Goal: Task Accomplishment & Management: Use online tool/utility

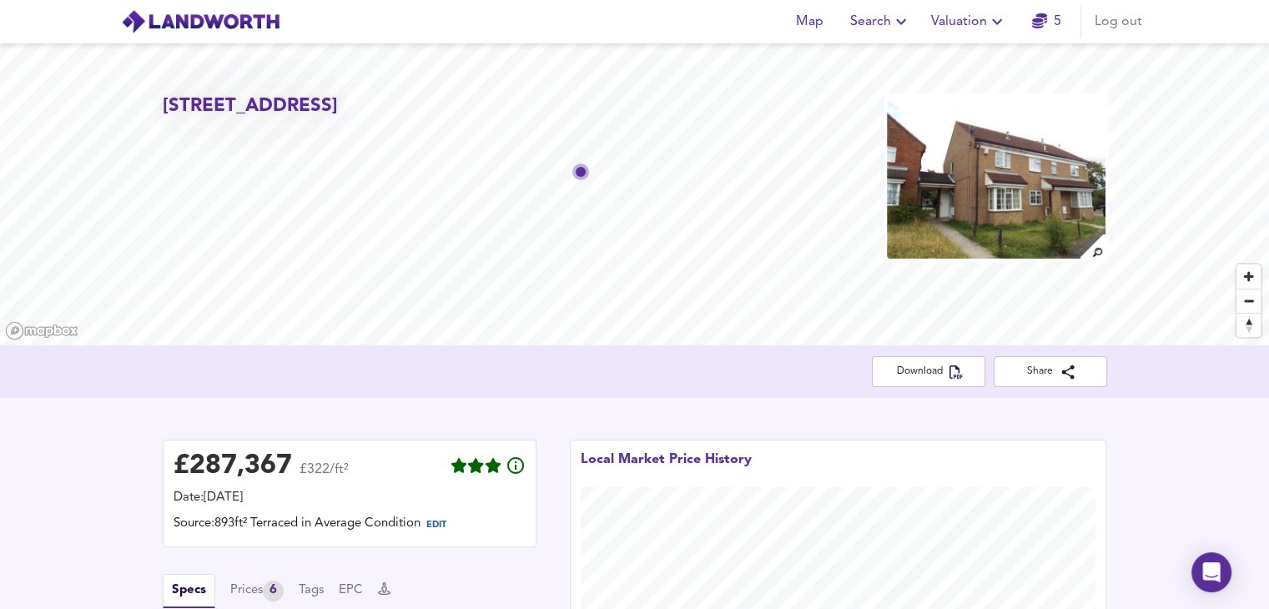
click at [899, 28] on icon "button" at bounding box center [901, 22] width 20 height 20
click at [874, 59] on li "New Search" at bounding box center [880, 60] width 165 height 30
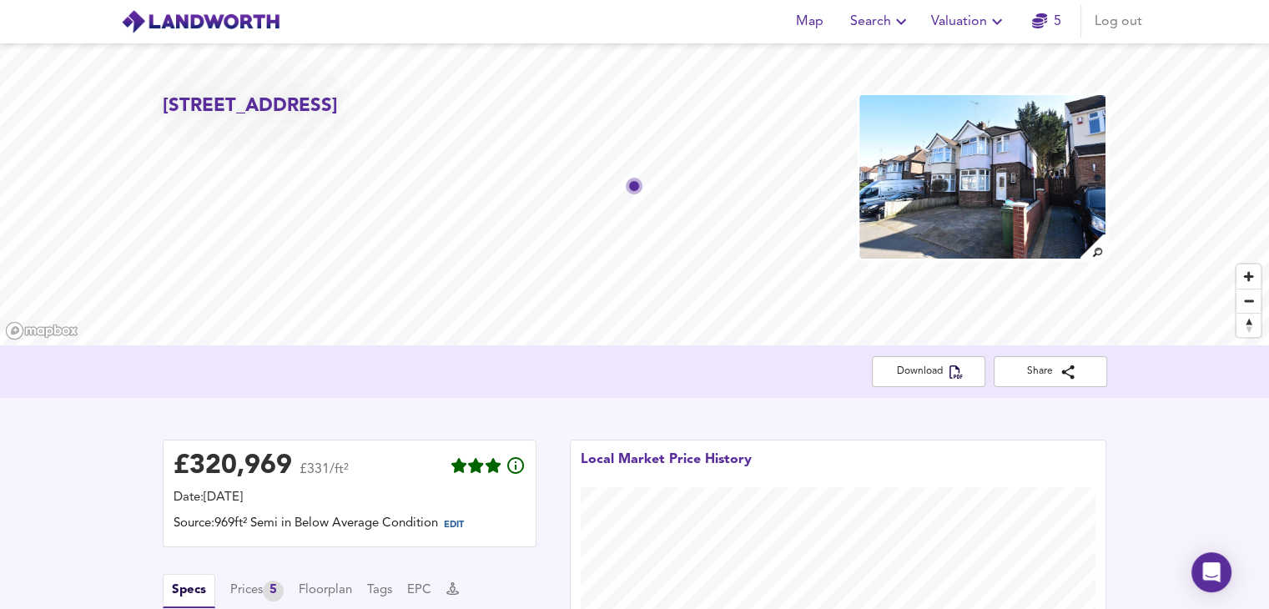
click at [955, 206] on img at bounding box center [982, 176] width 249 height 167
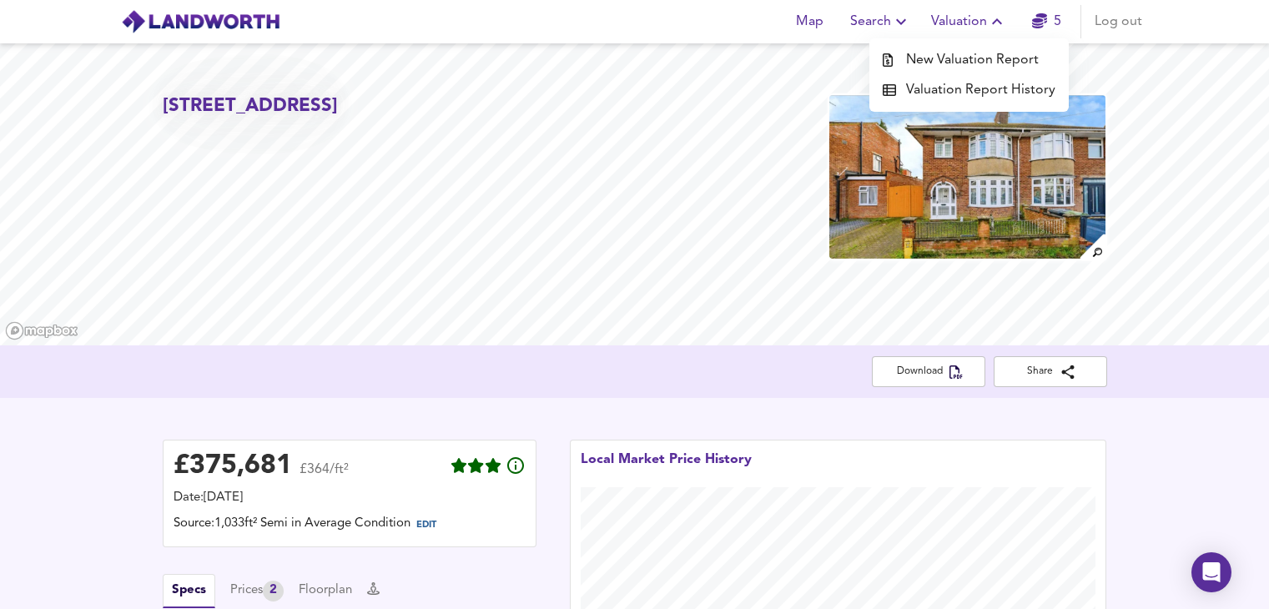
click at [918, 52] on li "New Valuation Report" at bounding box center [968, 60] width 199 height 30
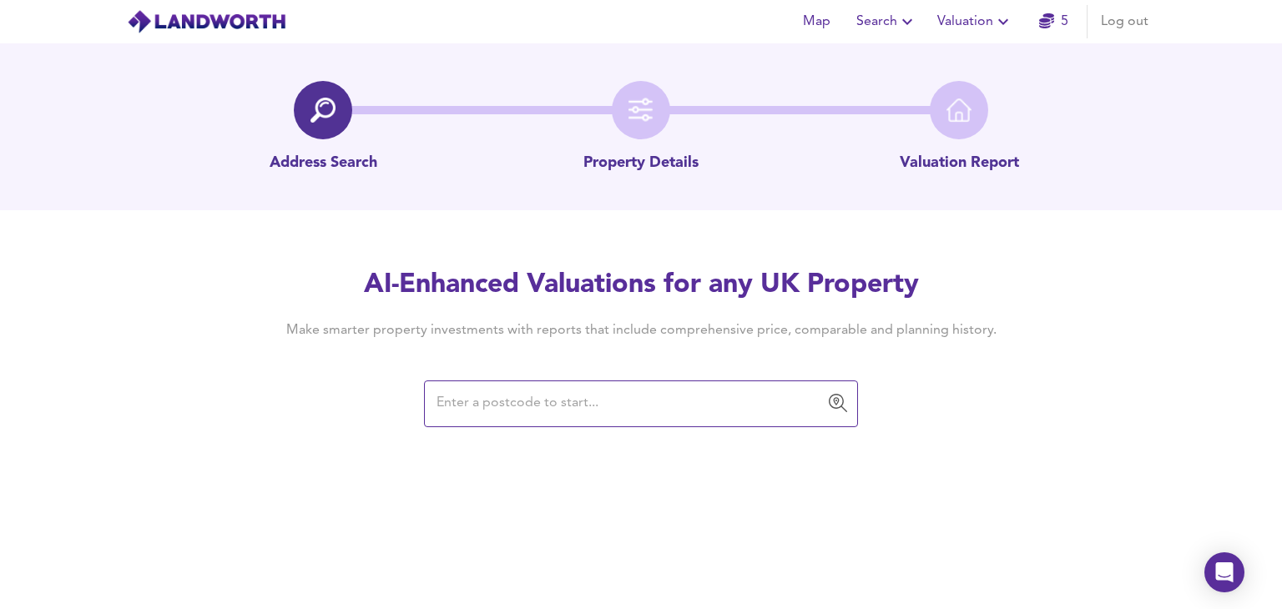
click at [627, 410] on input "text" at bounding box center [628, 404] width 394 height 32
click at [573, 400] on input "text" at bounding box center [628, 404] width 394 height 32
click at [645, 409] on input "text" at bounding box center [628, 404] width 394 height 32
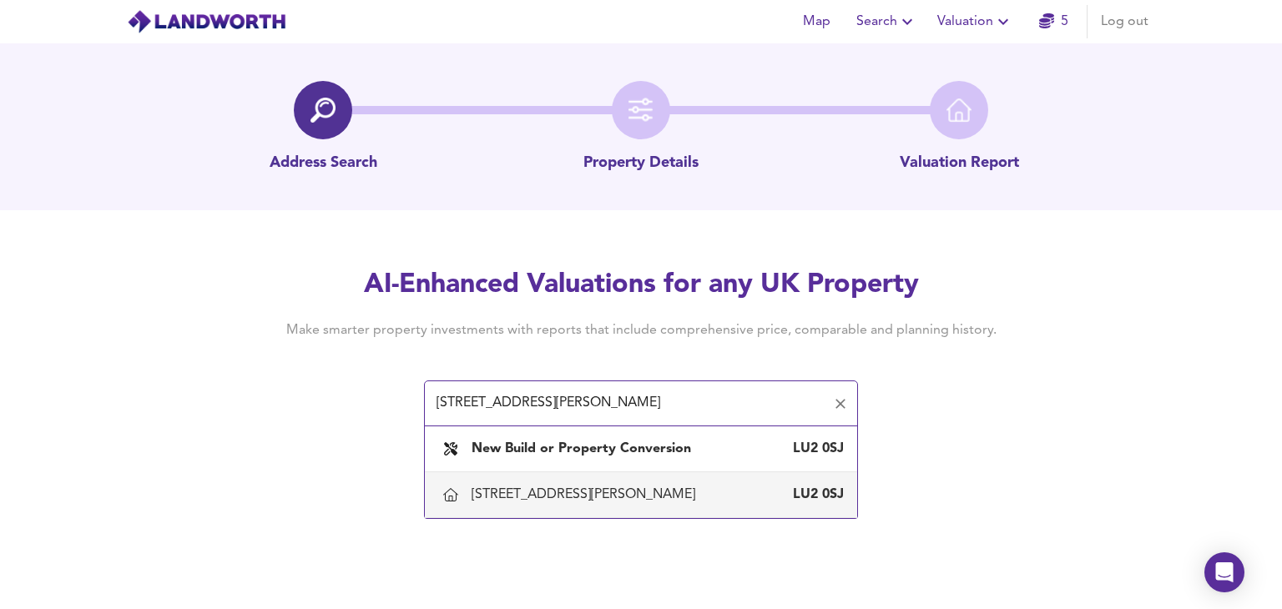
click at [664, 499] on div "[STREET_ADDRESS][PERSON_NAME]" at bounding box center [586, 495] width 230 height 18
type input "[STREET_ADDRESS][PERSON_NAME]"
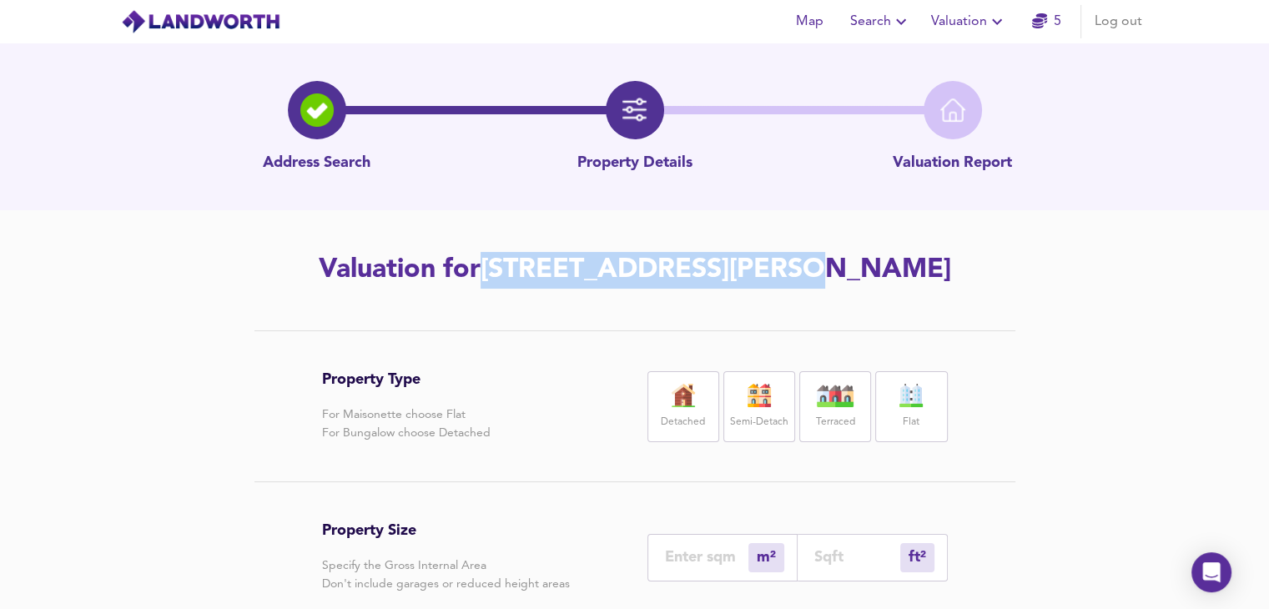
drag, startPoint x: 460, startPoint y: 273, endPoint x: 777, endPoint y: 278, distance: 317.1
click at [777, 278] on h2 "Valuation for [STREET_ADDRESS][PERSON_NAME]" at bounding box center [635, 270] width 944 height 37
copy h2 "[STREET_ADDRESS][PERSON_NAME]"
drag, startPoint x: 935, startPoint y: 276, endPoint x: 882, endPoint y: 283, distance: 53.8
click at [882, 283] on h2 "Valuation for [STREET_ADDRESS][PERSON_NAME]" at bounding box center [635, 270] width 944 height 37
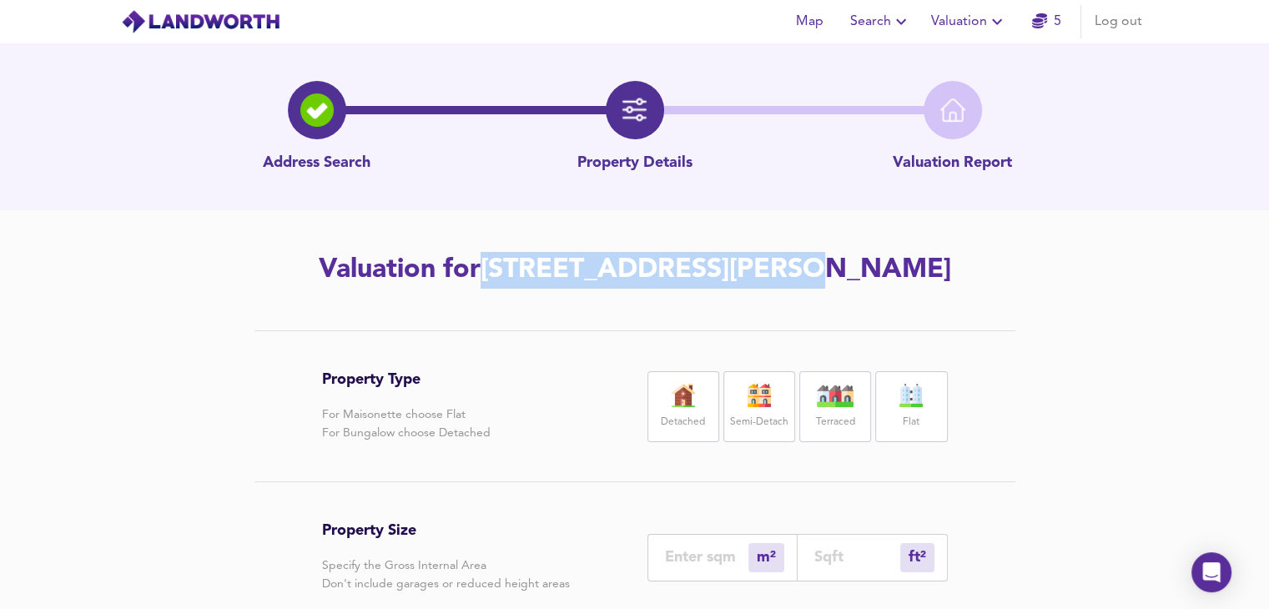
copy h2 "LU2 0SJ"
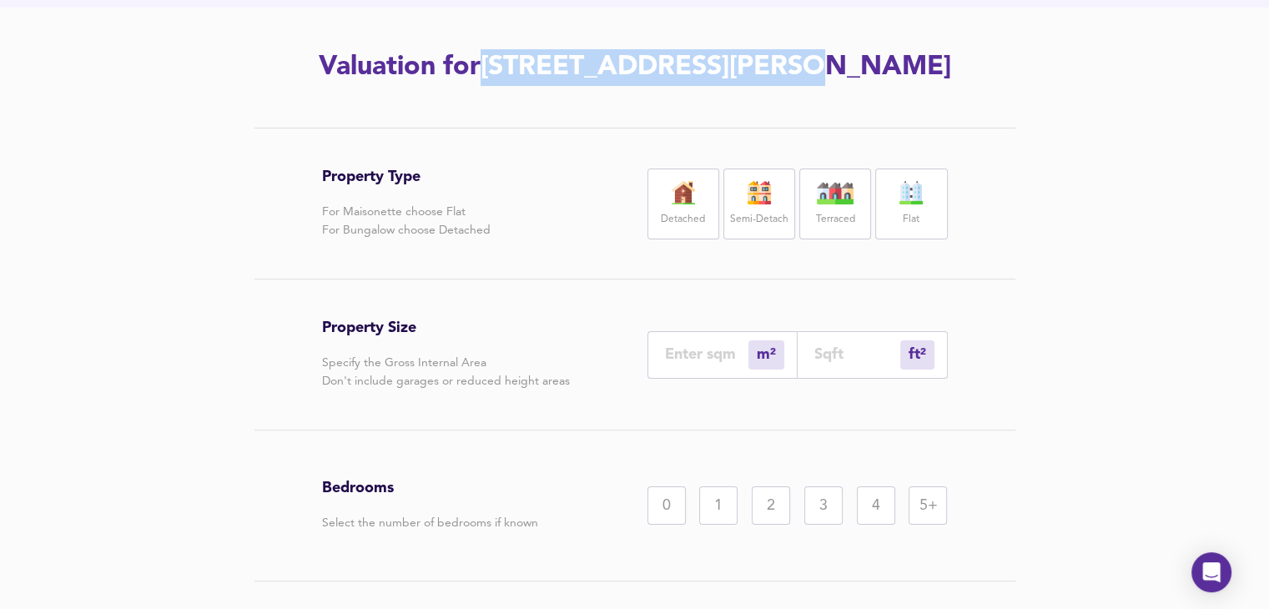
scroll to position [209, 0]
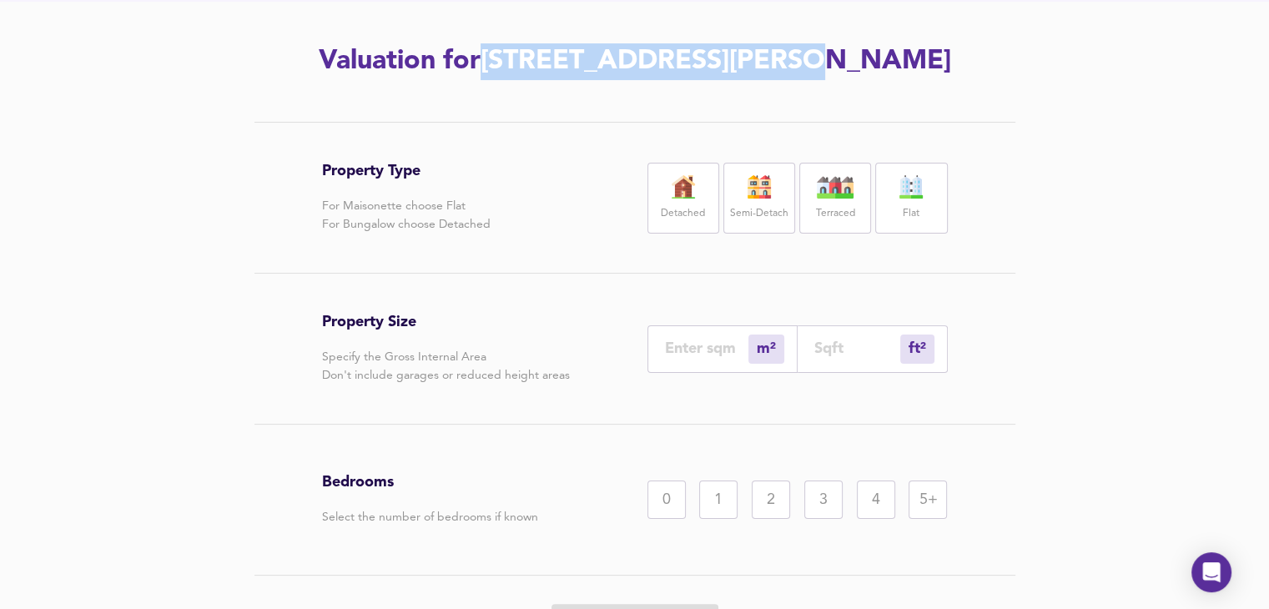
click at [744, 212] on label "Semi-Detach" at bounding box center [759, 214] width 58 height 21
click at [697, 335] on div "m² sqm" at bounding box center [722, 349] width 150 height 48
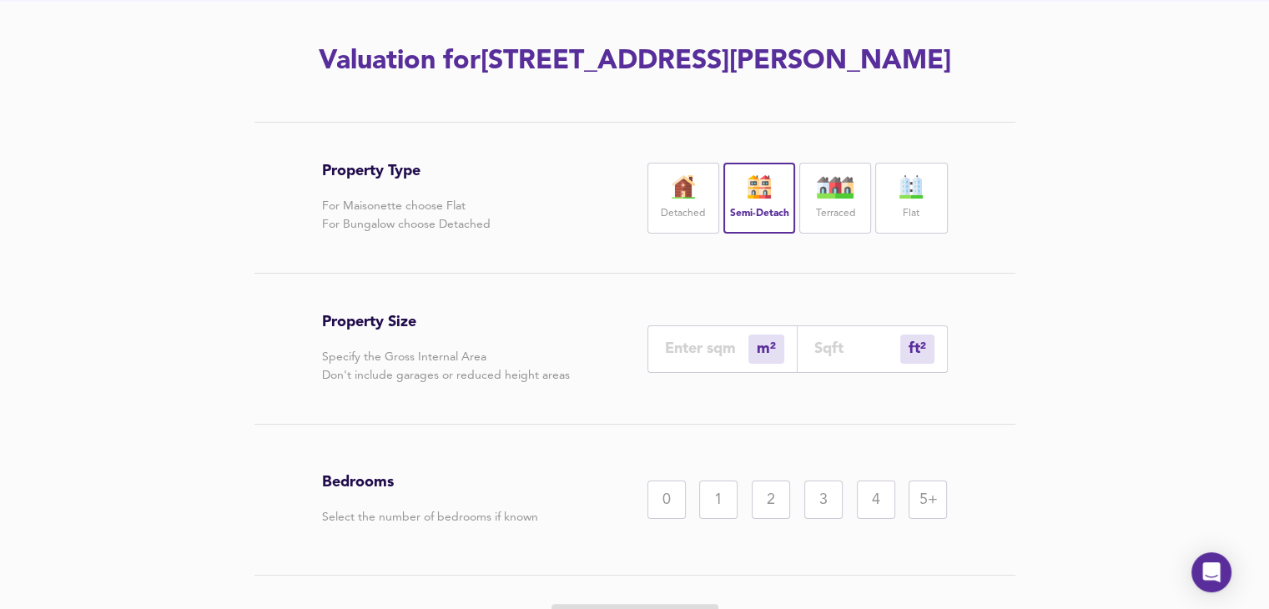
click at [697, 346] on input "number" at bounding box center [706, 349] width 83 height 18
paste input "20"
type input "20"
type input "215"
type input "9"
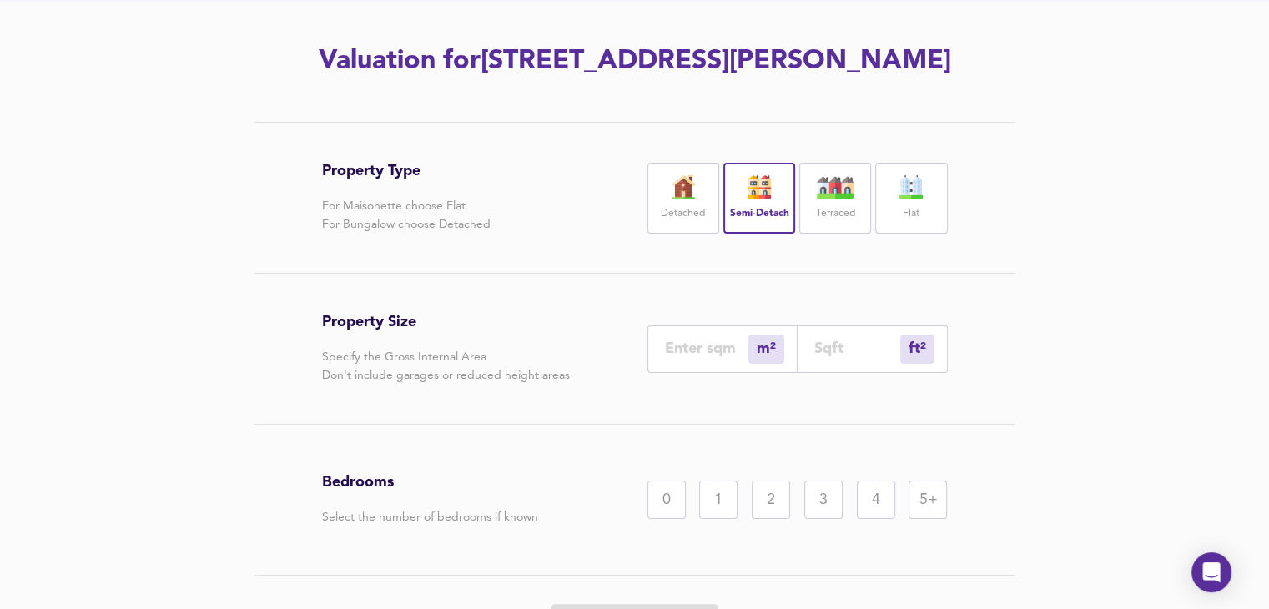
type input "97"
type input "93"
type input "1001"
type input "93"
click at [821, 501] on div "3" at bounding box center [823, 500] width 38 height 38
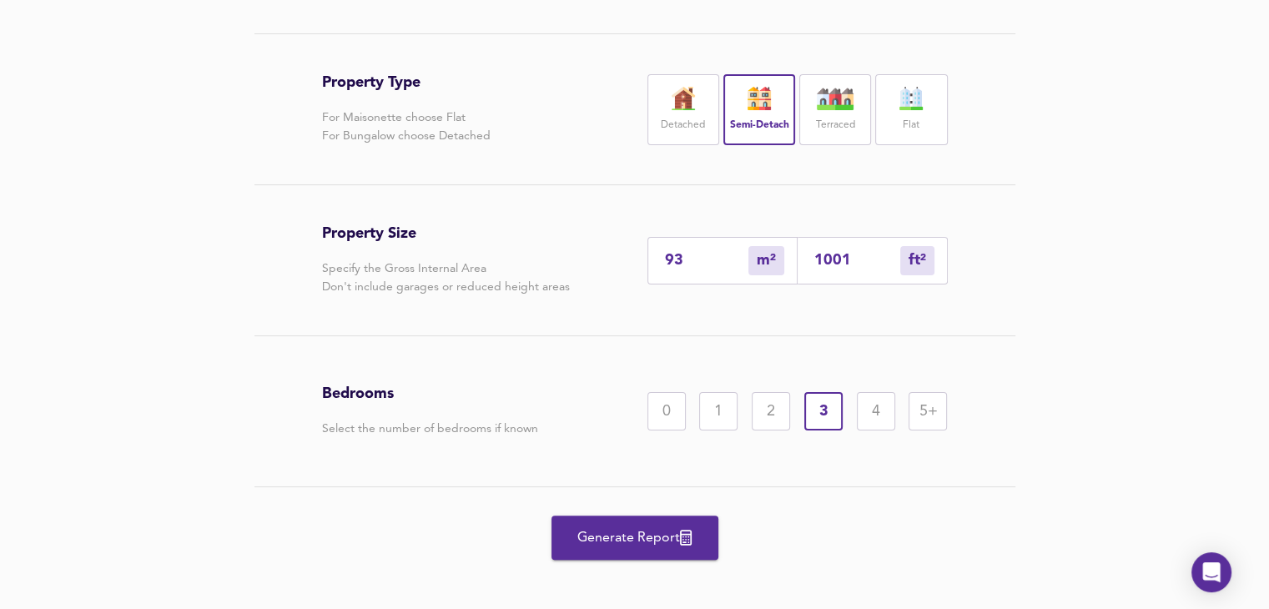
scroll to position [310, 0]
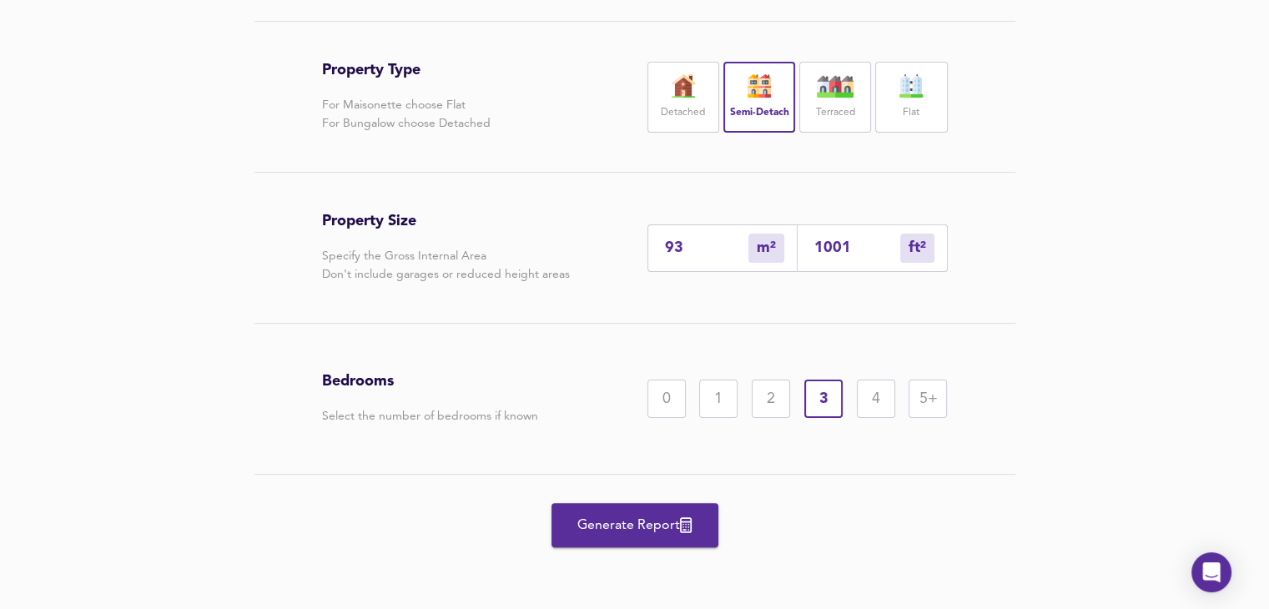
click at [689, 515] on span "Generate Report" at bounding box center [634, 525] width 133 height 23
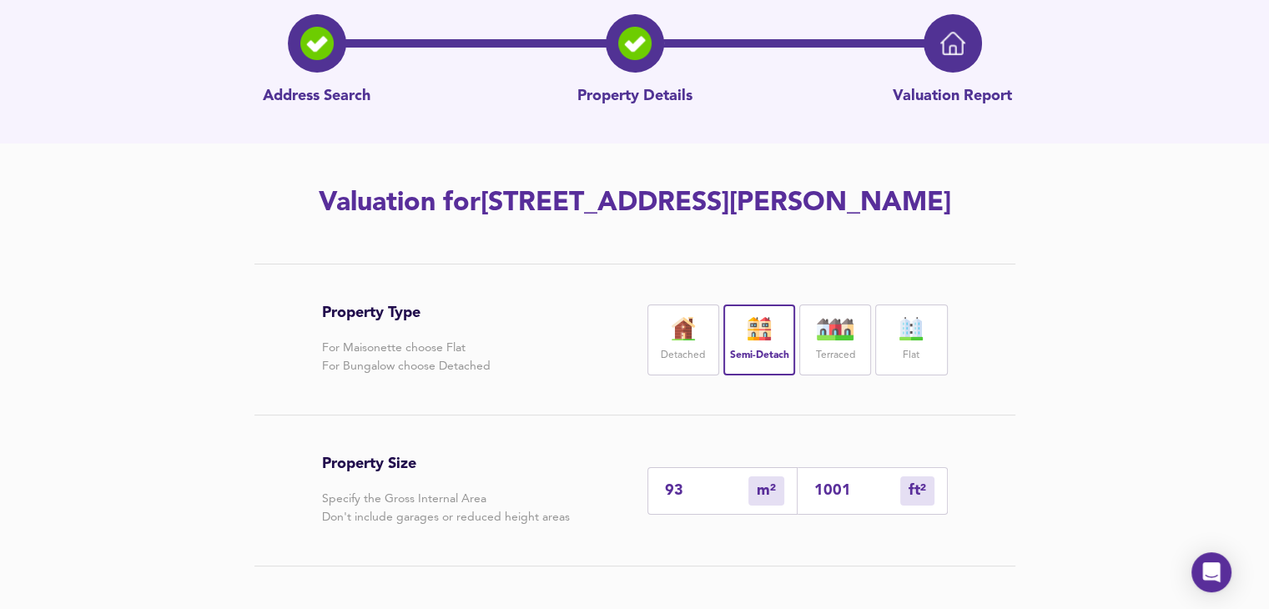
scroll to position [0, 0]
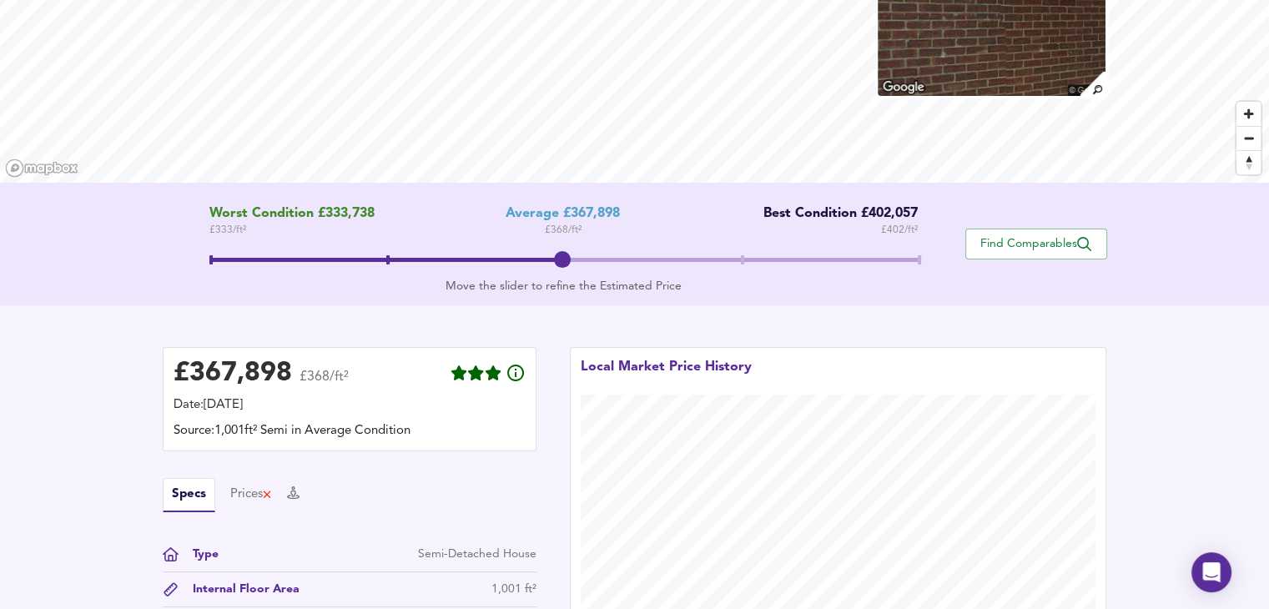
scroll to position [180, 0]
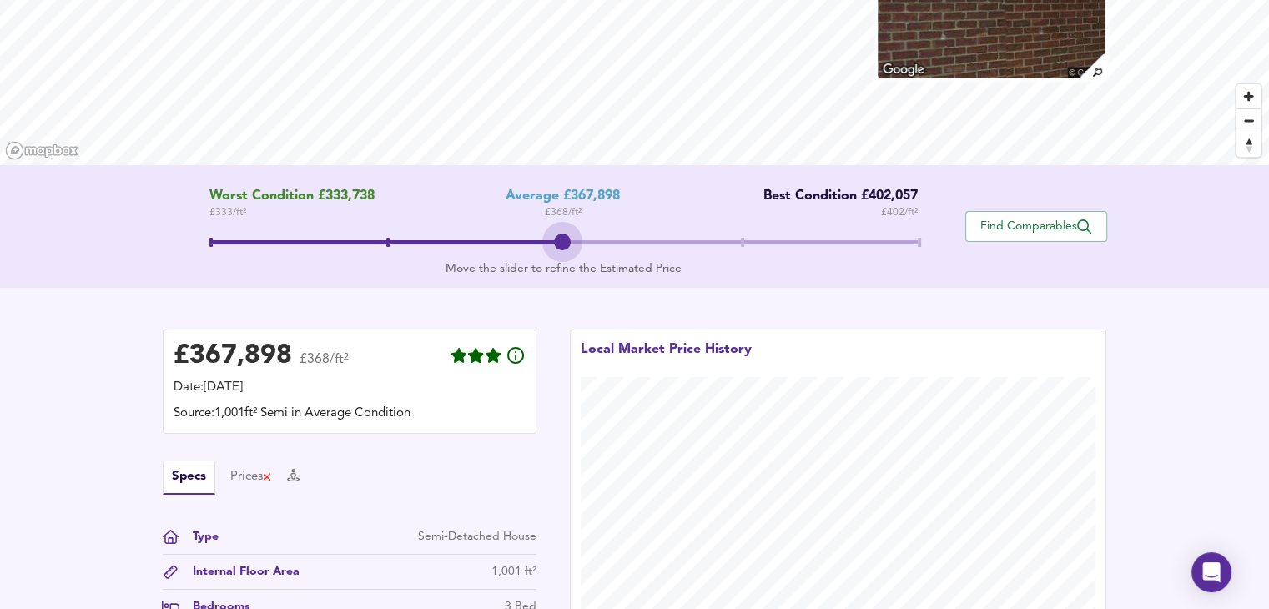
drag, startPoint x: 561, startPoint y: 242, endPoint x: 531, endPoint y: 234, distance: 31.0
click at [531, 234] on span at bounding box center [563, 244] width 708 height 30
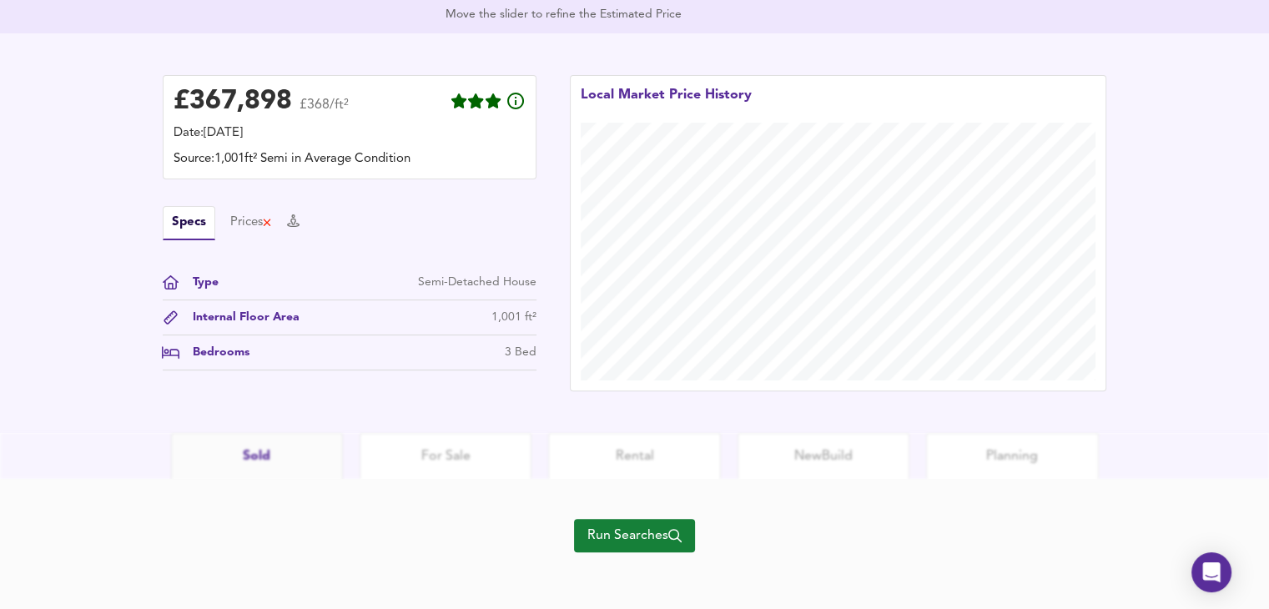
scroll to position [437, 0]
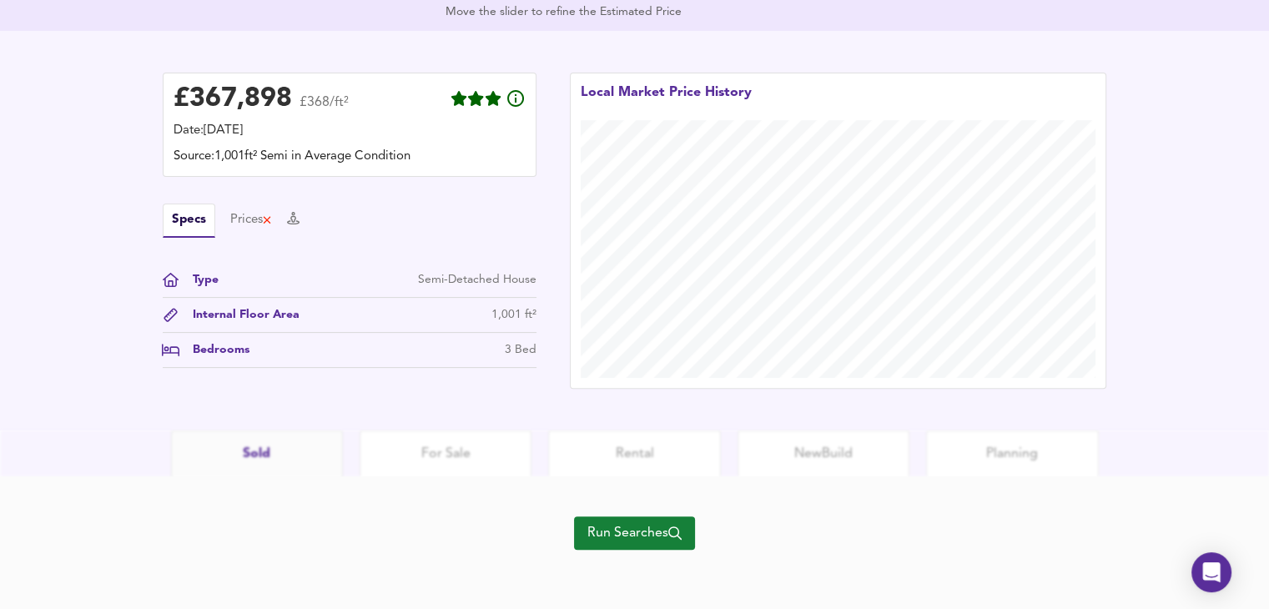
click at [621, 535] on span "Run Searches" at bounding box center [634, 532] width 94 height 23
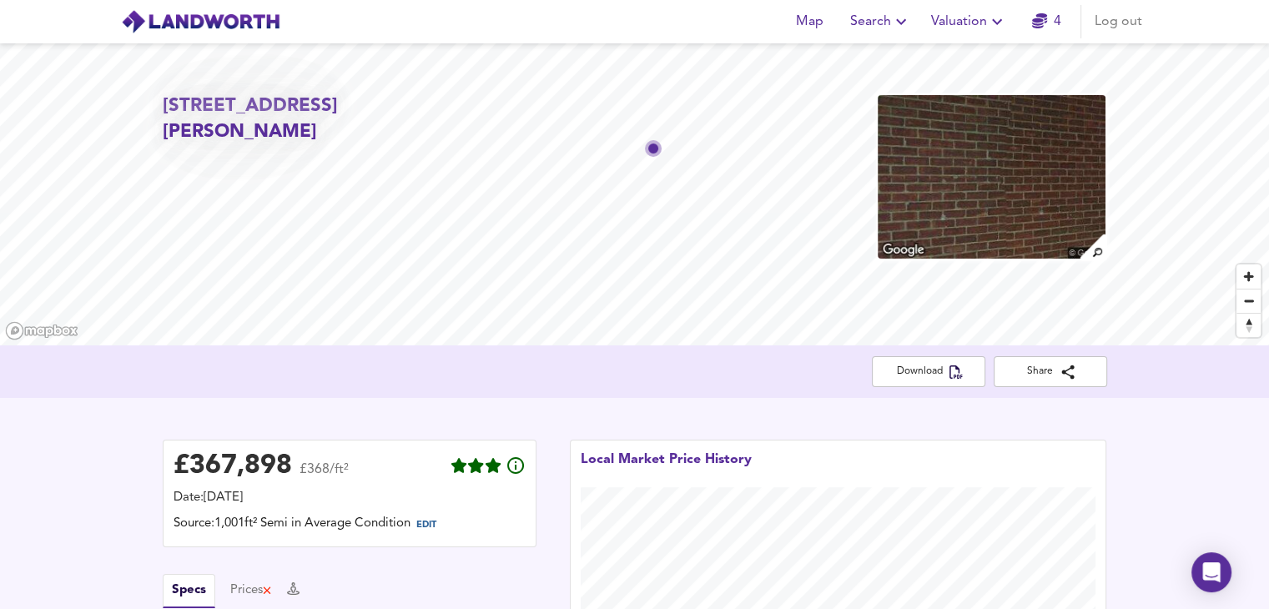
click at [954, 194] on img at bounding box center [991, 176] width 230 height 167
click at [250, 140] on div "[STREET_ADDRESS][PERSON_NAME]" at bounding box center [634, 194] width 1269 height 302
drag, startPoint x: 236, startPoint y: 134, endPoint x: 175, endPoint y: 113, distance: 64.4
click at [176, 113] on h2 "[STREET_ADDRESS][PERSON_NAME]" at bounding box center [314, 119] width 302 height 53
drag, startPoint x: 162, startPoint y: 103, endPoint x: 223, endPoint y: 139, distance: 70.7
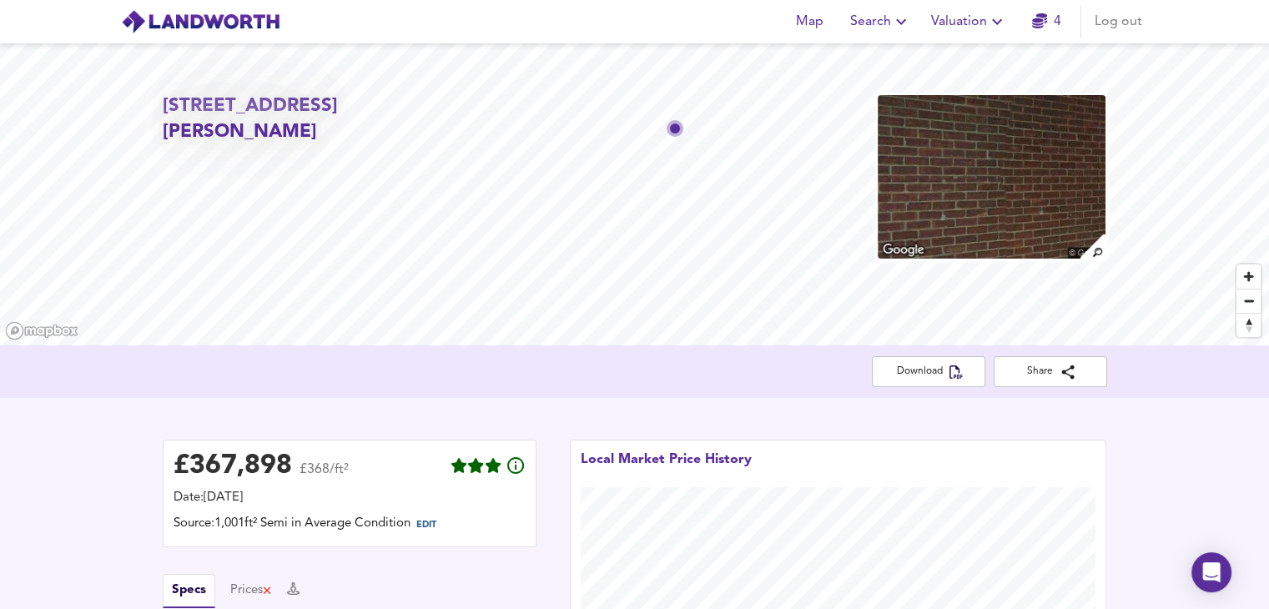
click at [221, 139] on h2 "[STREET_ADDRESS][PERSON_NAME]" at bounding box center [314, 119] width 302 height 53
click at [236, 134] on h2 "[STREET_ADDRESS][PERSON_NAME]" at bounding box center [314, 119] width 302 height 53
click at [224, 133] on h2 "[STREET_ADDRESS][PERSON_NAME]" at bounding box center [314, 119] width 302 height 53
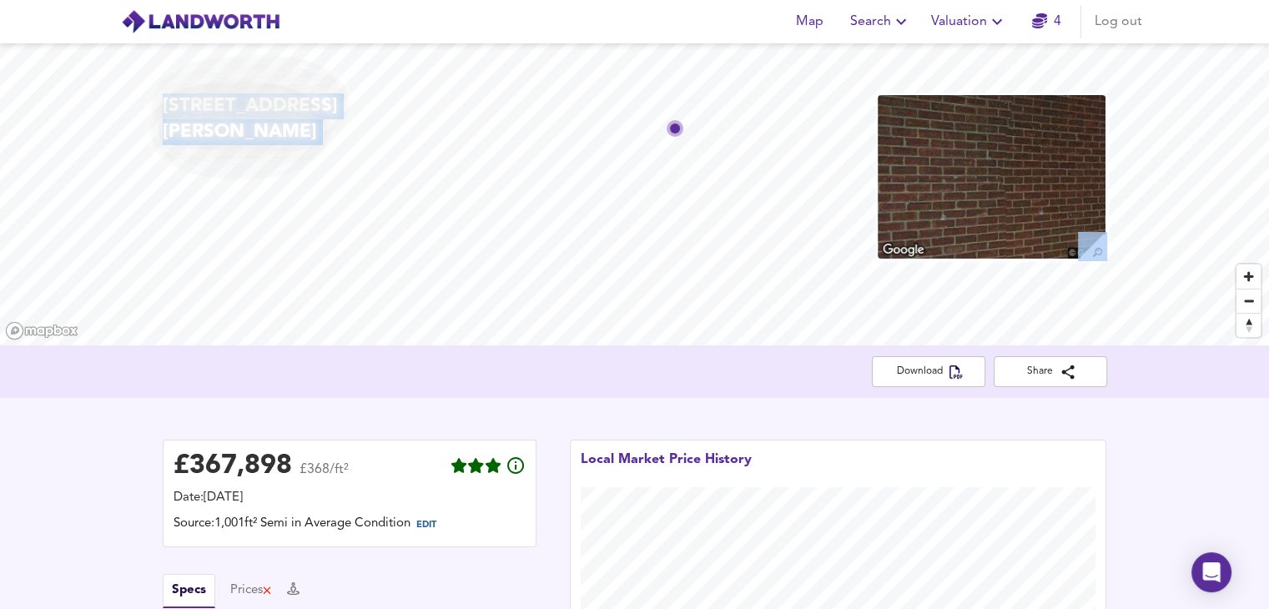
copy h2 "[STREET_ADDRESS][PERSON_NAME]"
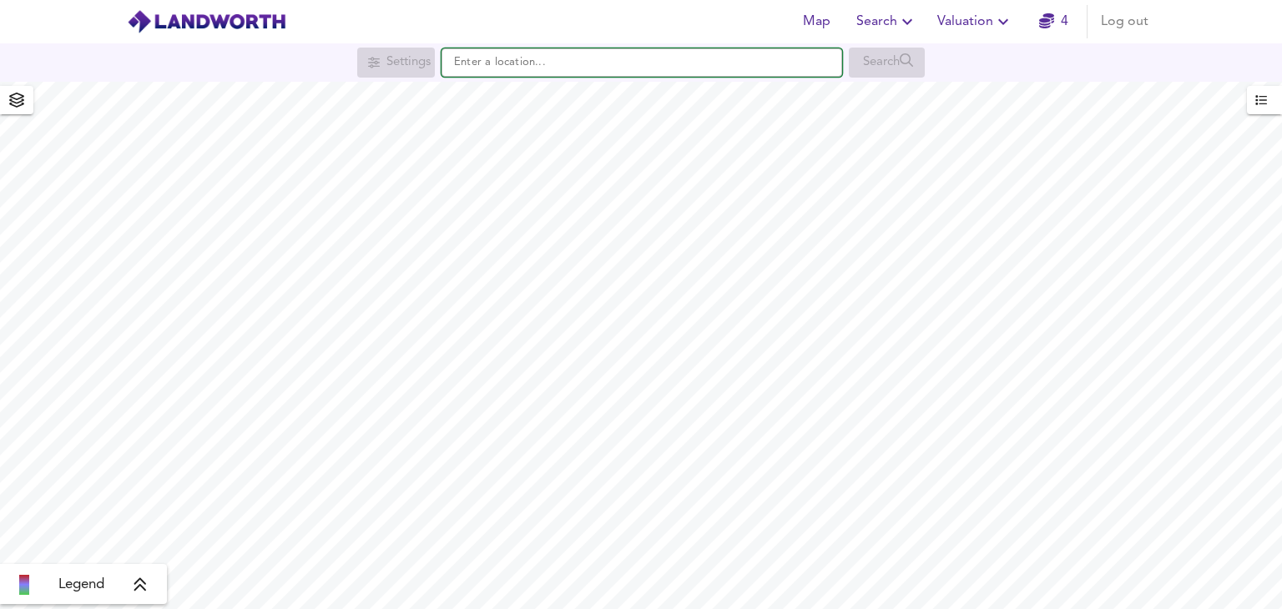
click at [688, 64] on input "text" at bounding box center [641, 62] width 400 height 28
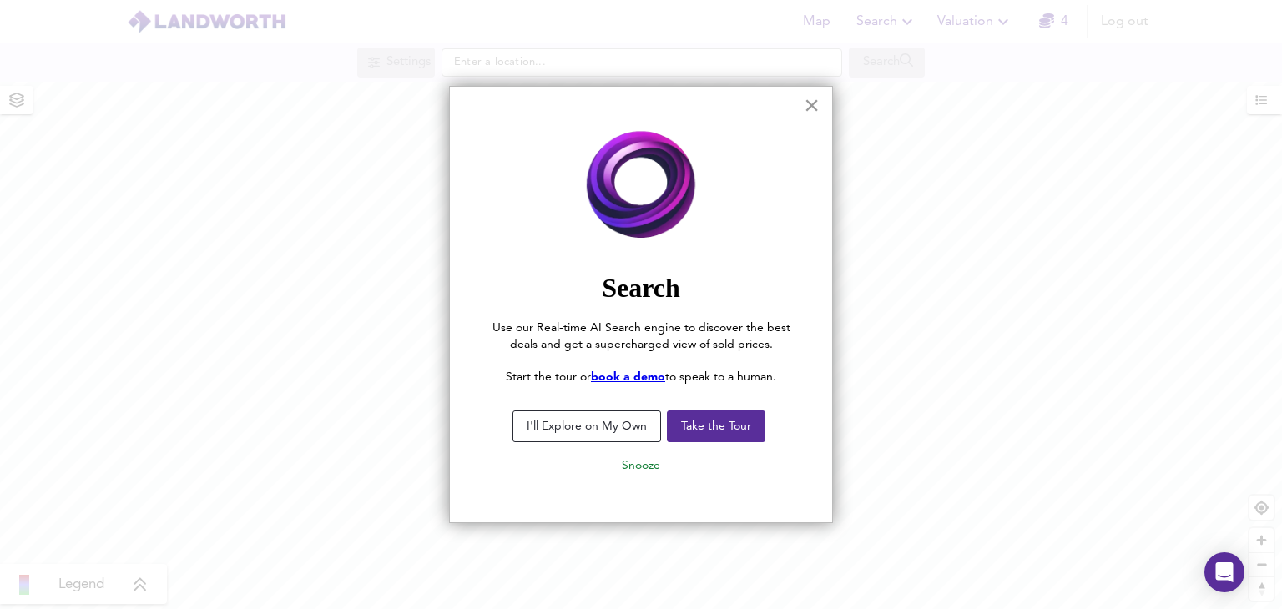
click at [813, 102] on button "×" at bounding box center [811, 105] width 16 height 27
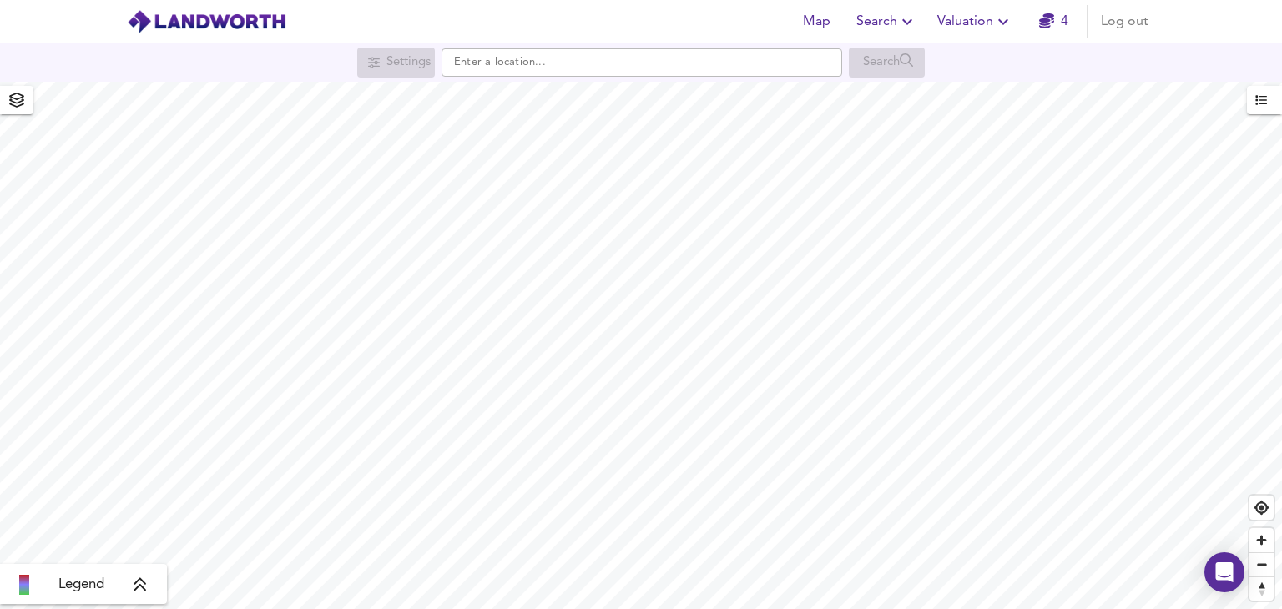
click at [977, 28] on span "Valuation" at bounding box center [975, 21] width 76 height 23
click at [973, 63] on li "New Valuation Report" at bounding box center [974, 60] width 199 height 30
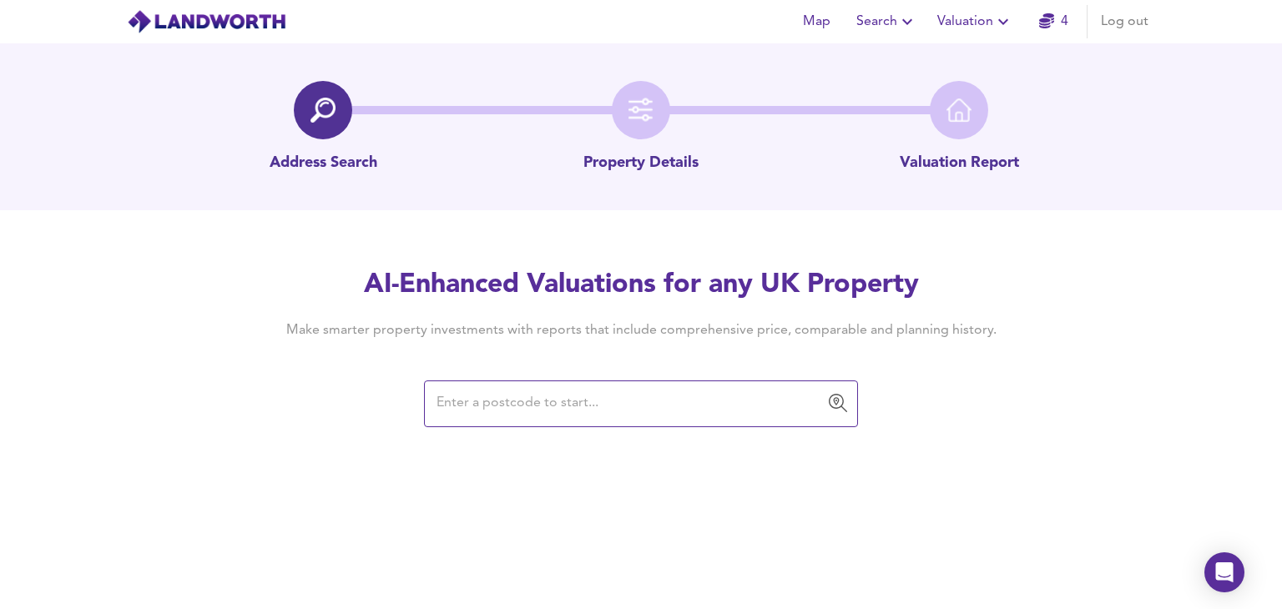
click at [736, 400] on input "text" at bounding box center [628, 404] width 394 height 32
click at [718, 388] on input "text" at bounding box center [628, 404] width 394 height 32
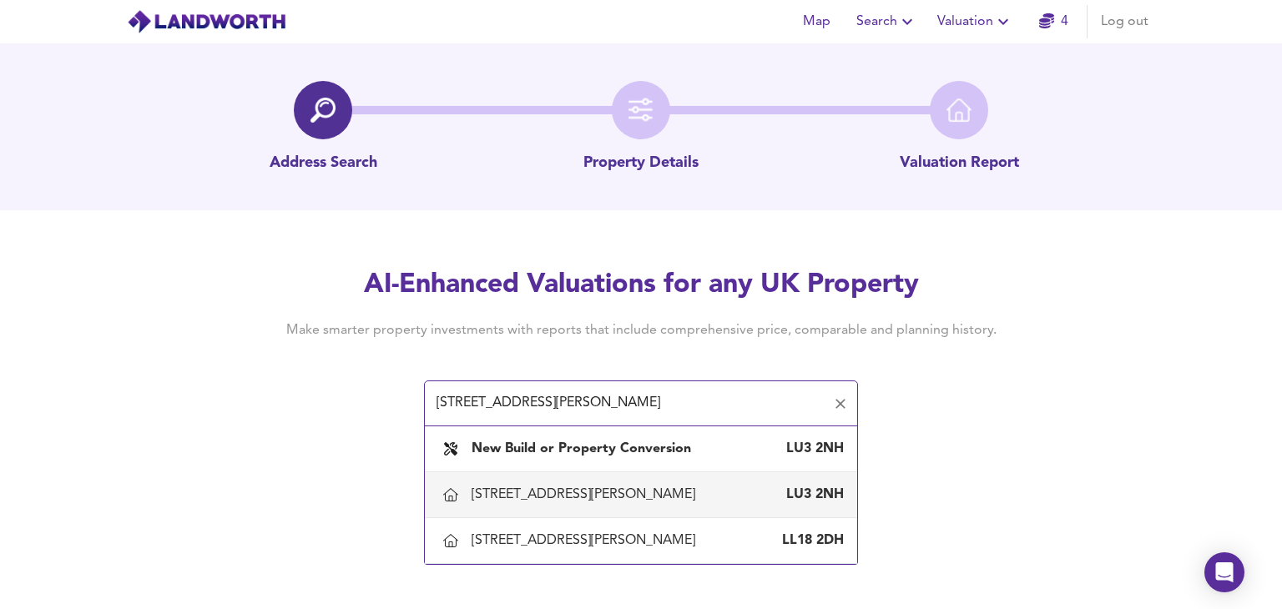
click at [806, 500] on div "LU3 2NH" at bounding box center [810, 495] width 67 height 18
type input "18 Marsh Road, Luton"
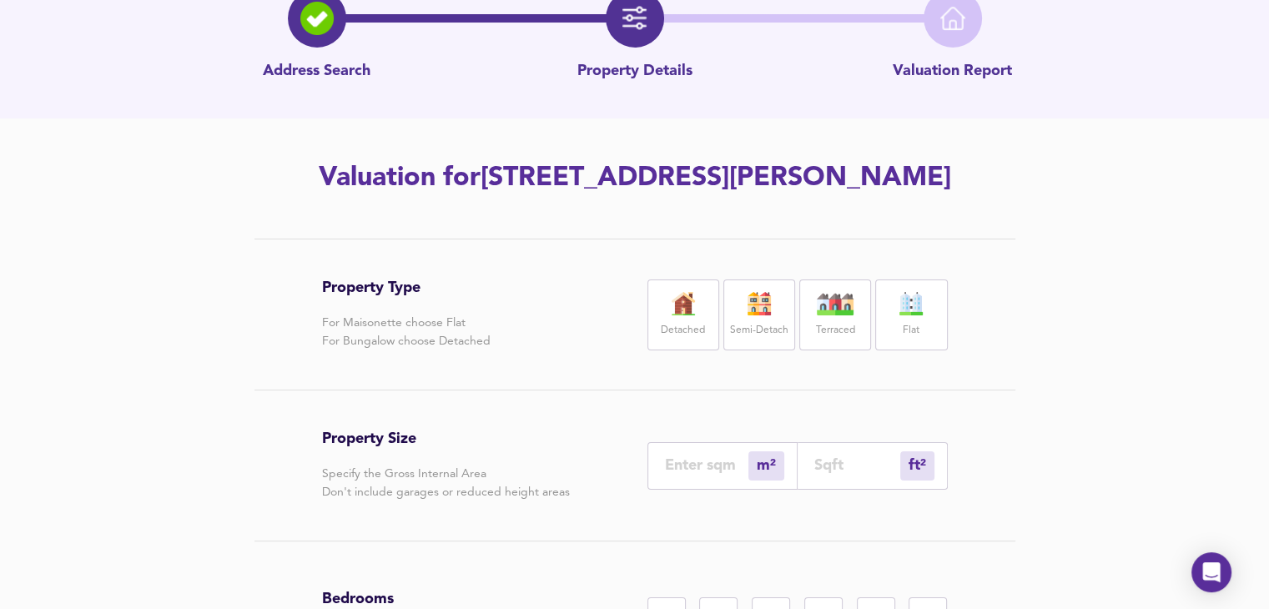
scroll to position [73, 0]
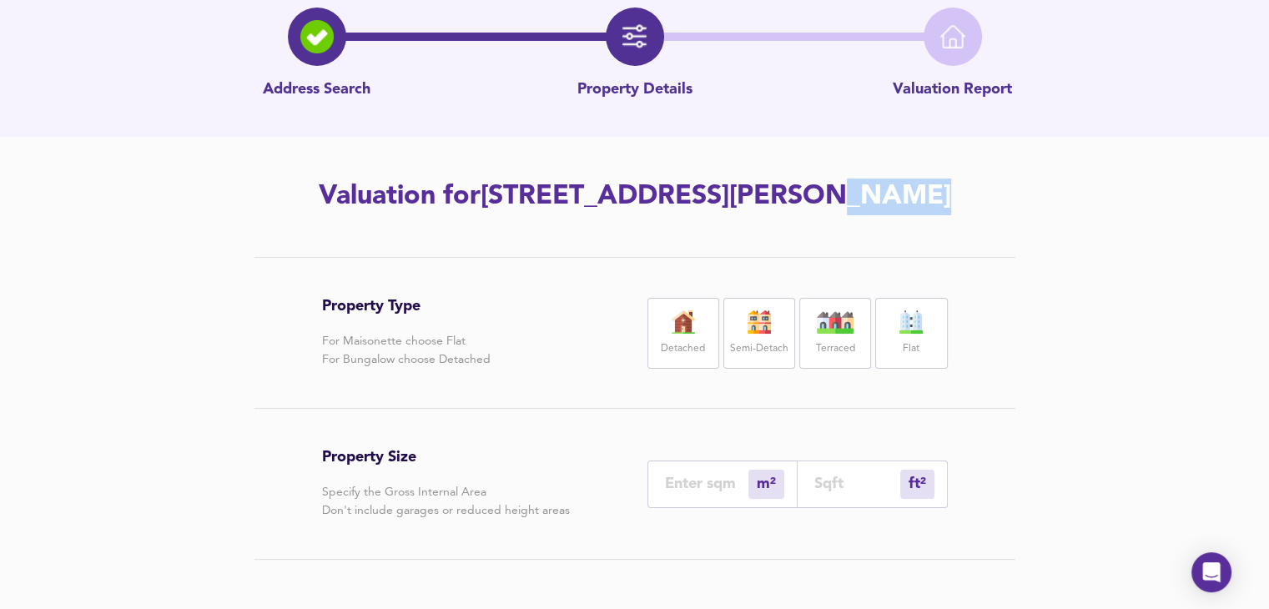
drag, startPoint x: 934, startPoint y: 204, endPoint x: 816, endPoint y: 198, distance: 117.8
click at [816, 198] on h2 "Valuation for 18 Marsh Road, Luton, LU3 2NH" at bounding box center [635, 197] width 944 height 37
copy h2 "U3 2NH"
click at [702, 229] on div "Address Search Property Details Valuation Report Valuation for 18 Marsh Road, L…" at bounding box center [634, 407] width 1269 height 875
click at [708, 472] on div "m² sqm" at bounding box center [722, 485] width 150 height 48
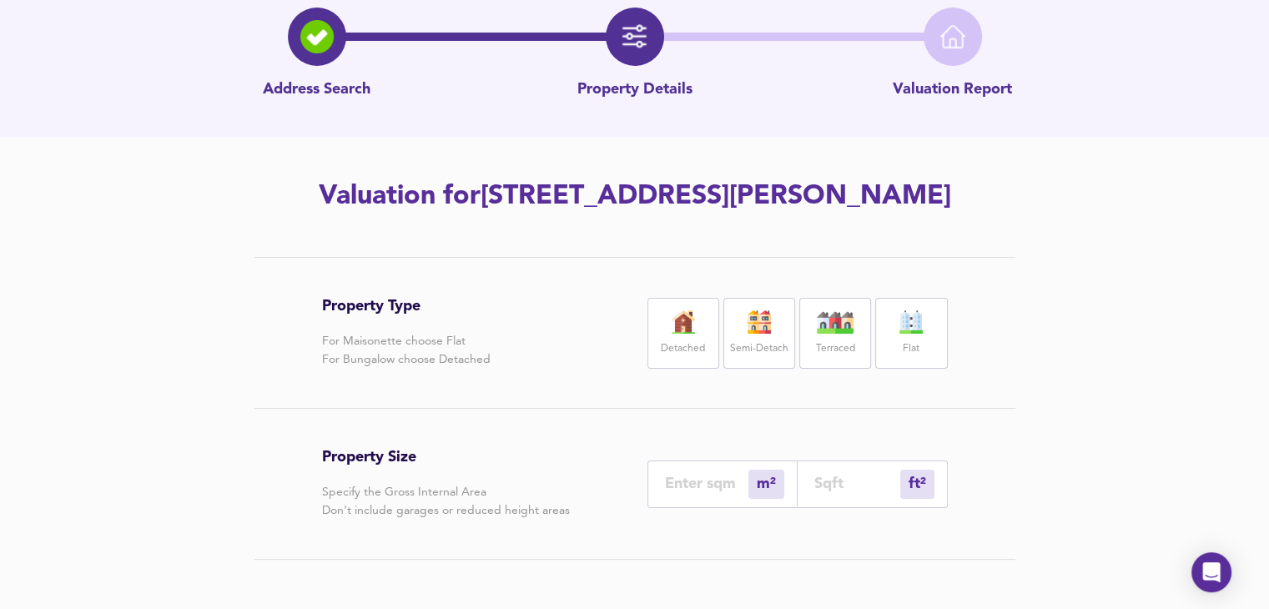
click at [699, 487] on input "number" at bounding box center [706, 484] width 83 height 18
type input "1"
type input "11"
type input "118"
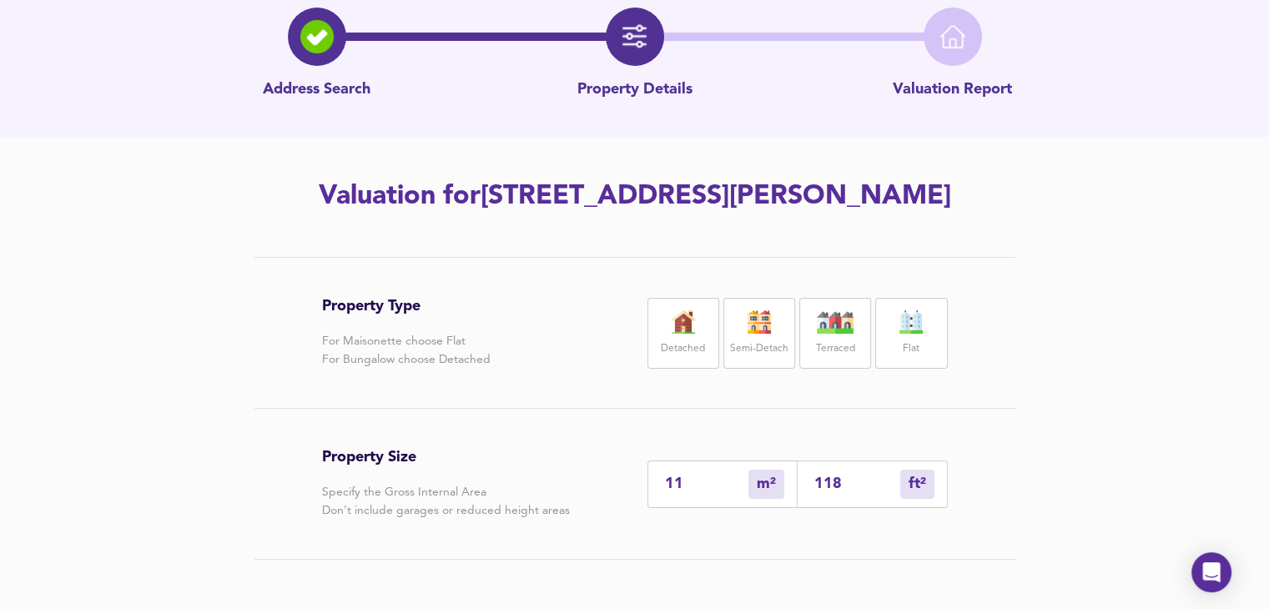
type input "115"
type input "1238"
type input "115"
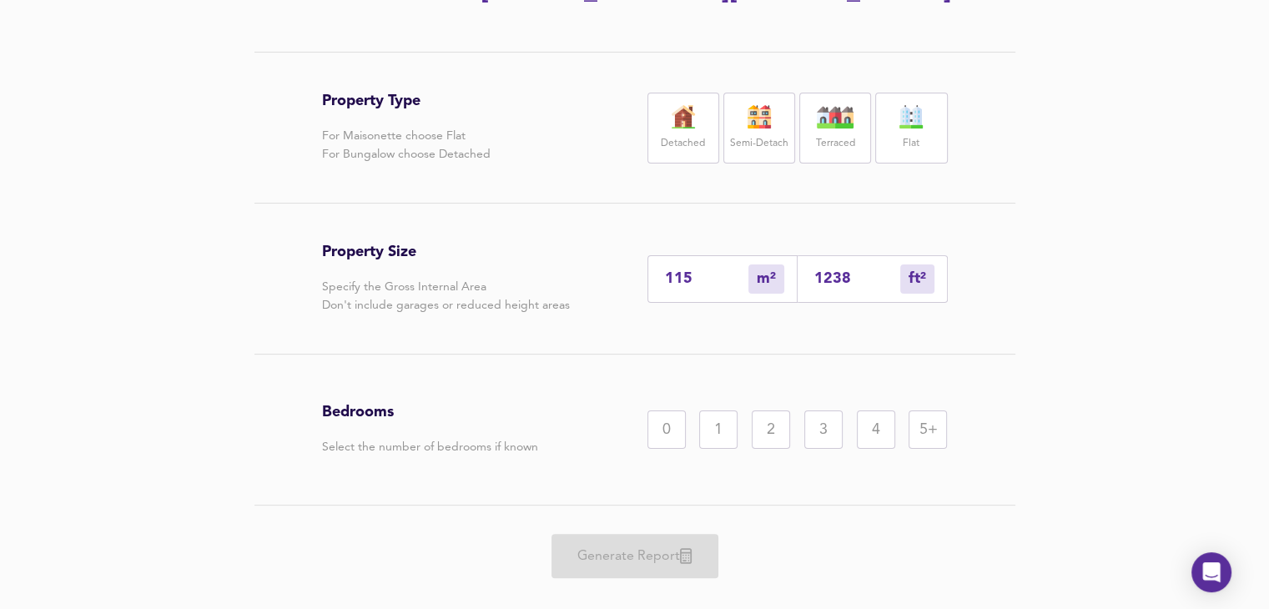
scroll to position [281, 0]
click at [813, 431] on div "3" at bounding box center [823, 427] width 38 height 38
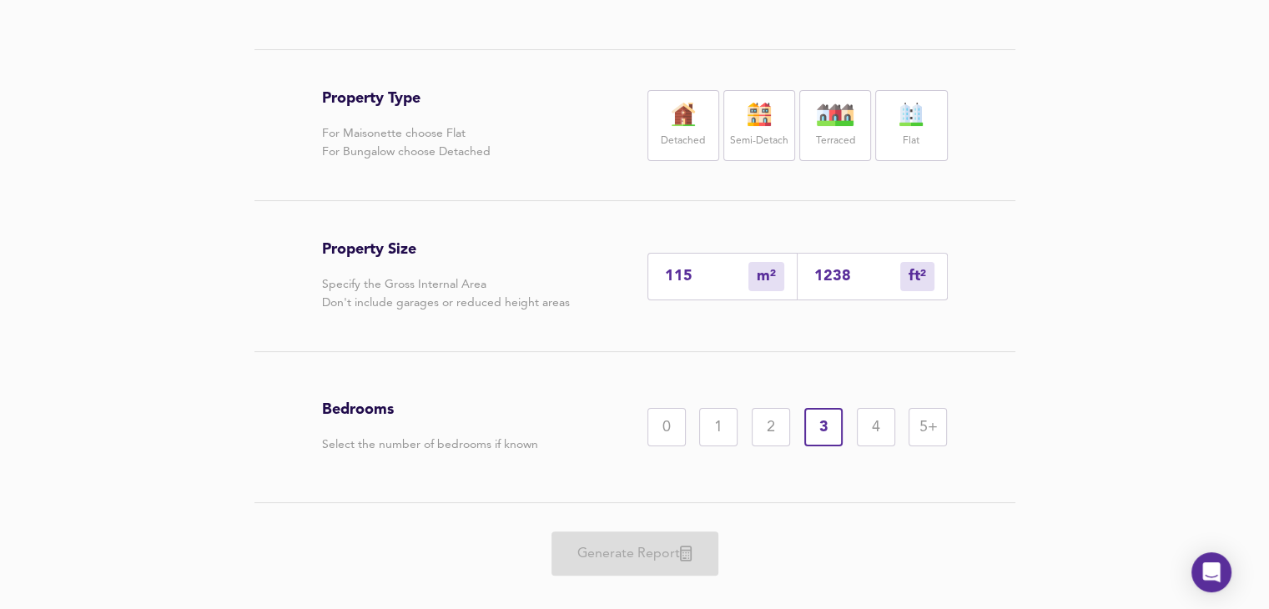
click at [763, 150] on label "Semi-Detach" at bounding box center [759, 141] width 58 height 21
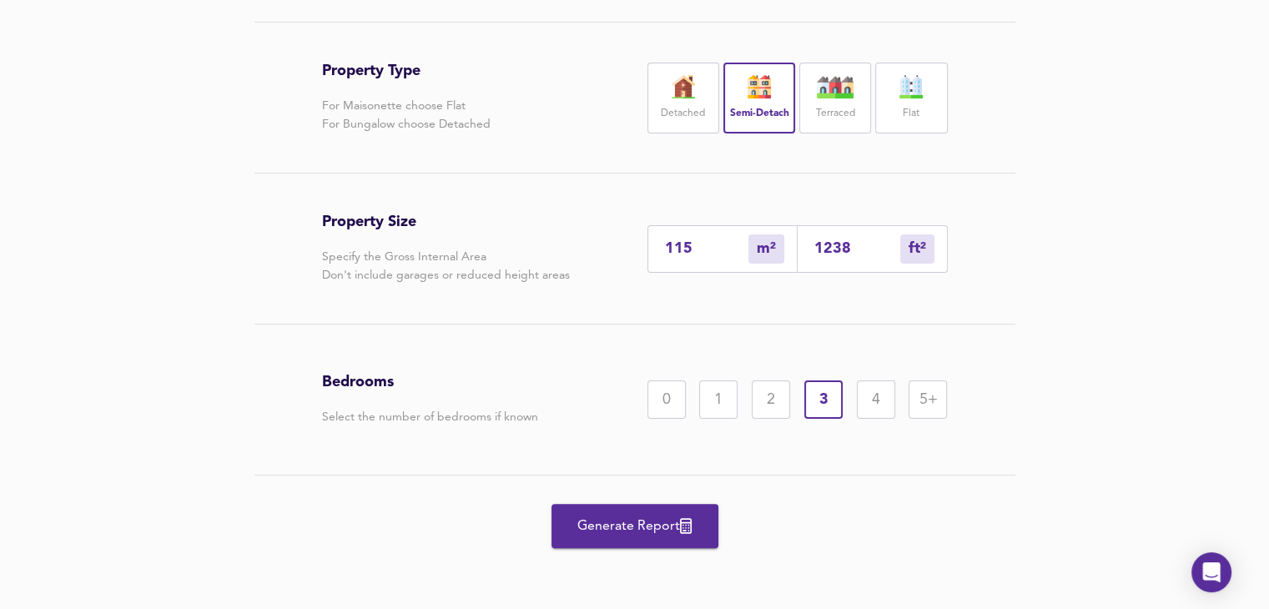
scroll to position [310, 0]
click at [664, 545] on button "Generate Report" at bounding box center [634, 525] width 167 height 44
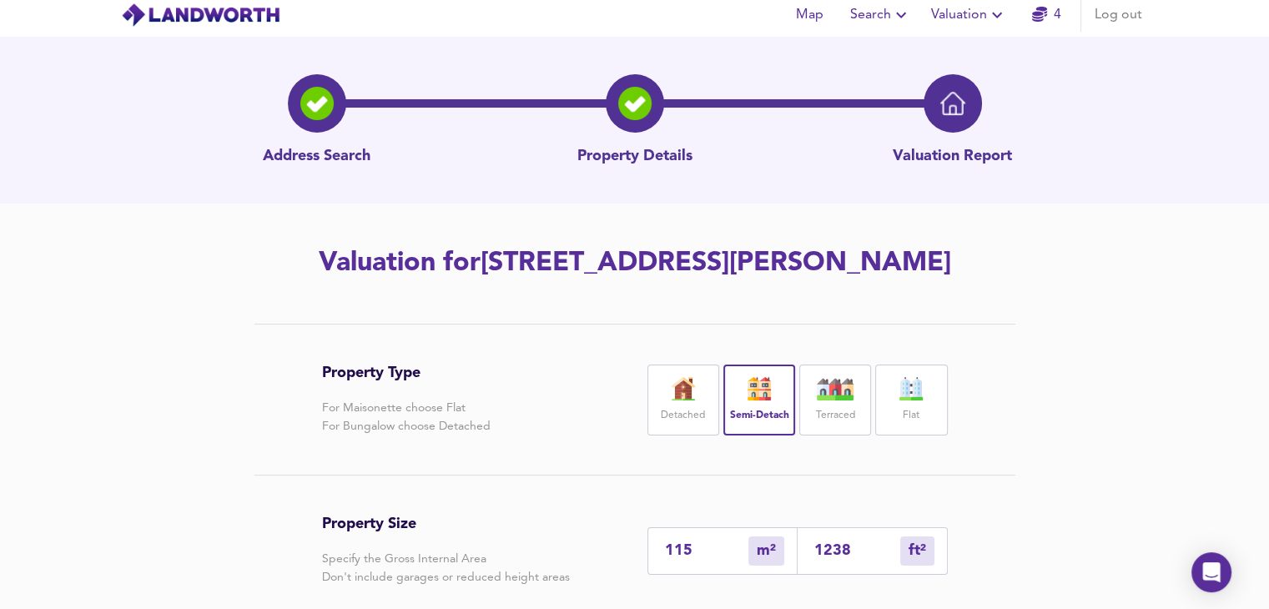
scroll to position [0, 0]
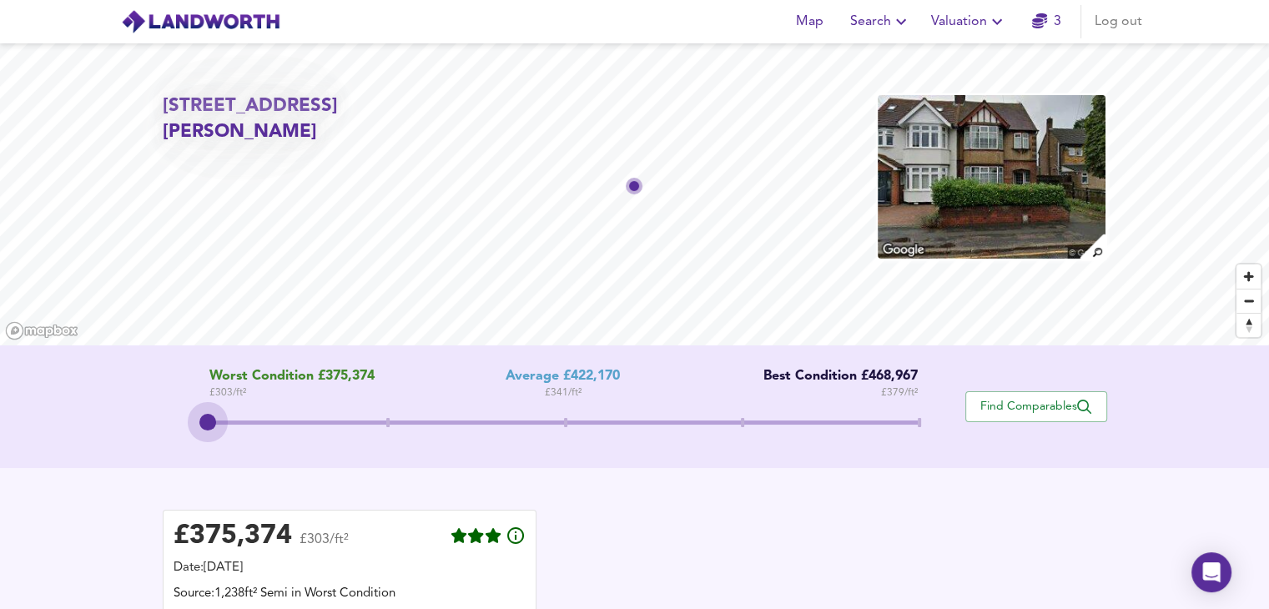
drag, startPoint x: 563, startPoint y: 420, endPoint x: 229, endPoint y: 445, distance: 334.7
click at [229, 445] on div "Worst Condition £375,374 £ 303 / ft² Average £422,170 £ 341 / ft² Best Conditio…" at bounding box center [564, 407] width 803 height 76
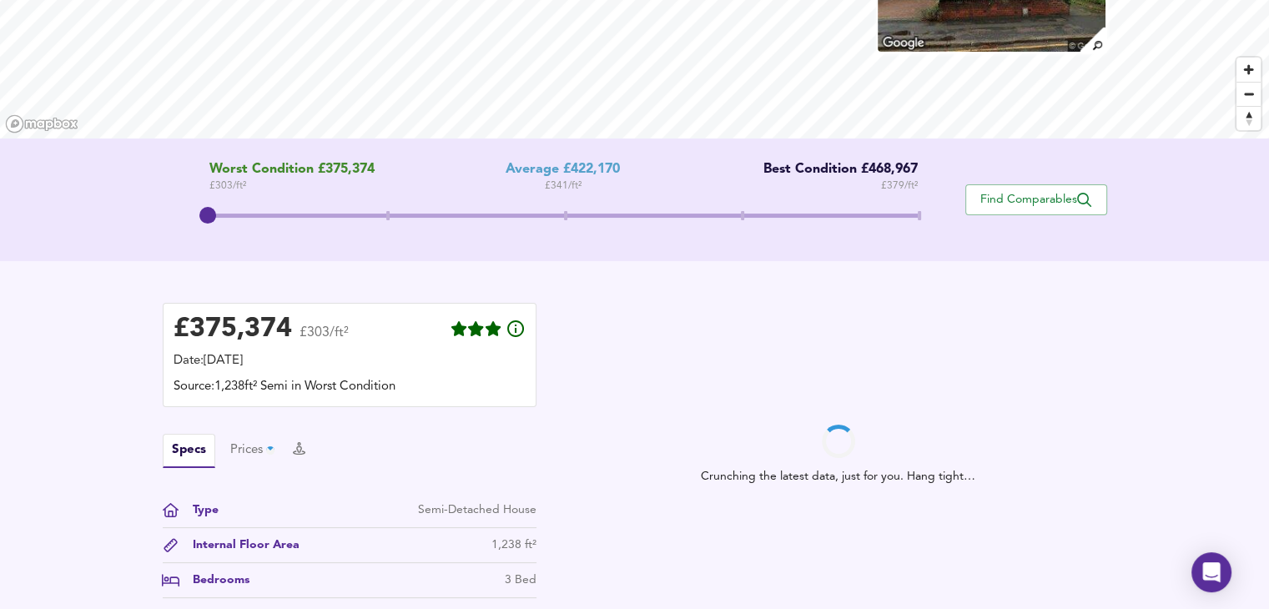
scroll to position [222, 0]
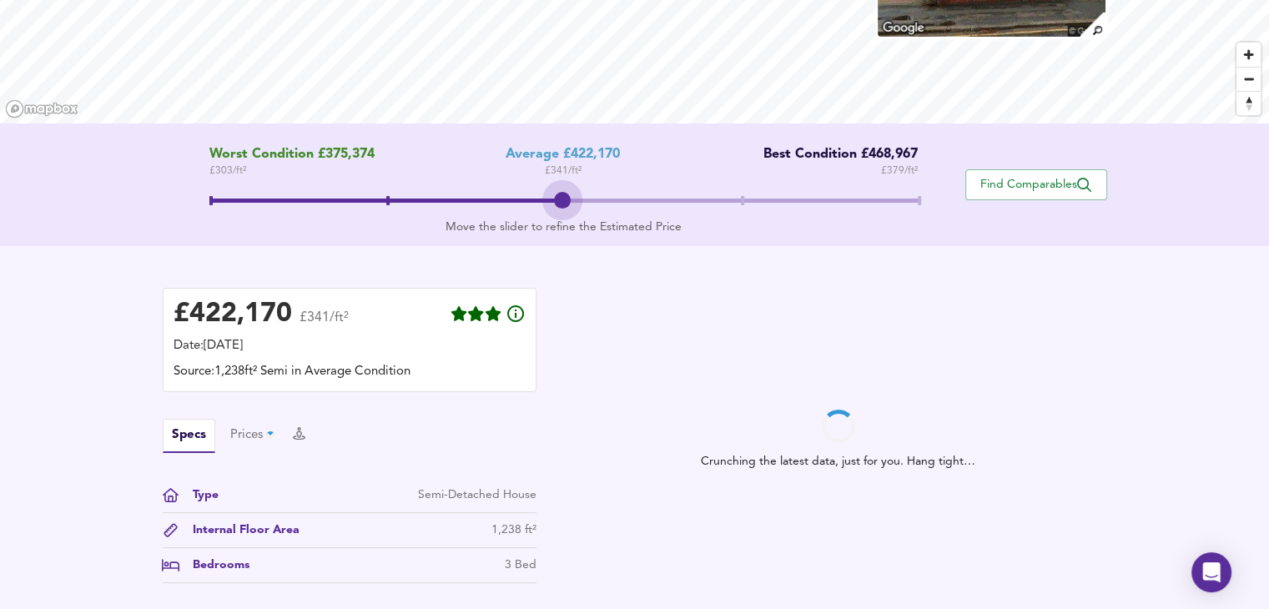
drag, startPoint x: 219, startPoint y: 205, endPoint x: 516, endPoint y: 198, distance: 297.1
click at [516, 198] on span at bounding box center [563, 203] width 708 height 30
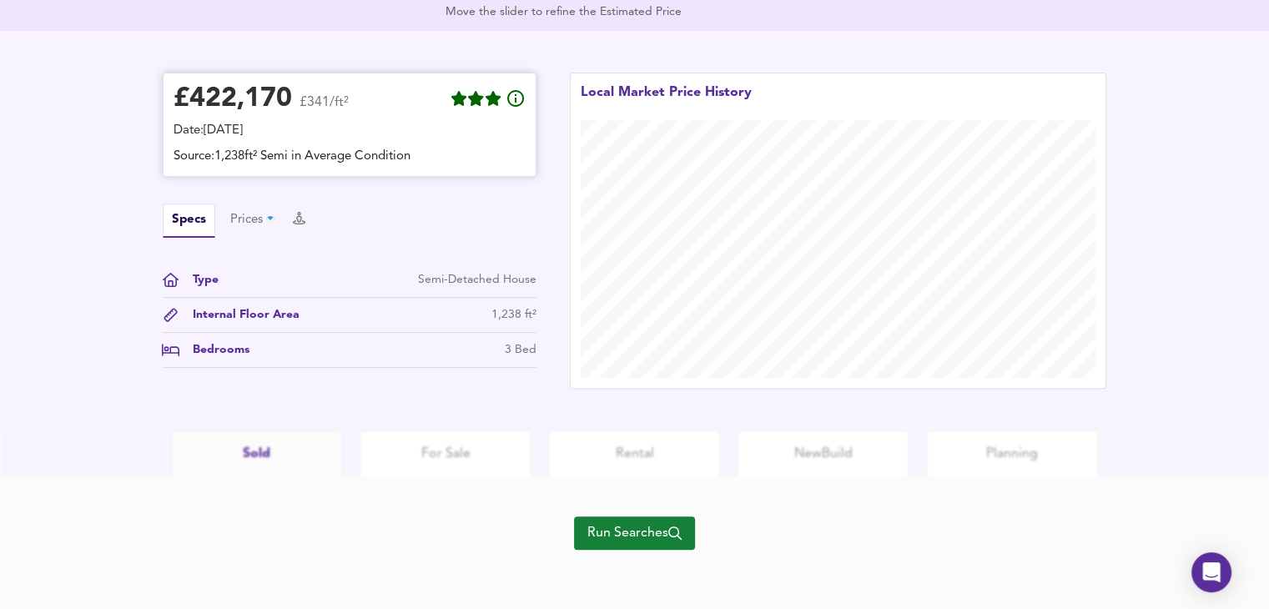
scroll to position [0, 0]
